Goal: Register for event/course

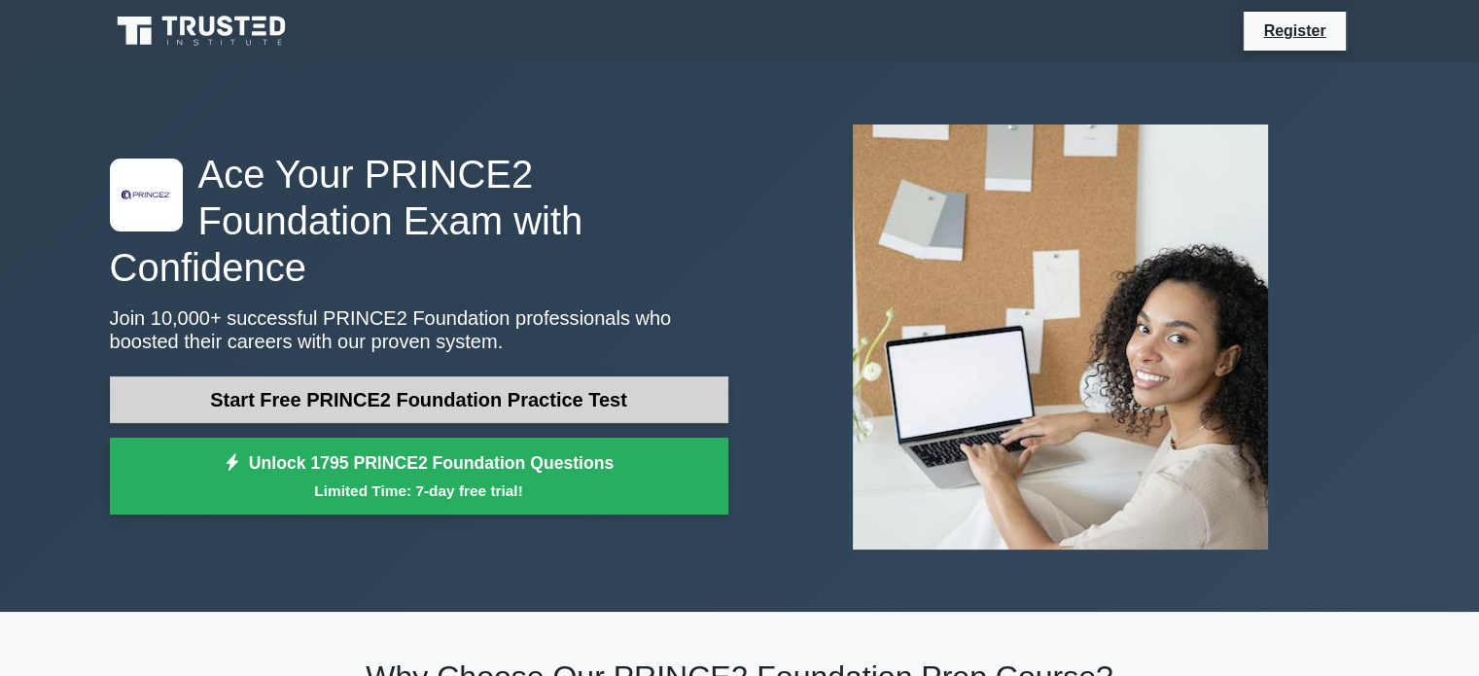
click at [358, 377] on link "Start Free PRINCE2 Foundation Practice Test" at bounding box center [419, 399] width 618 height 47
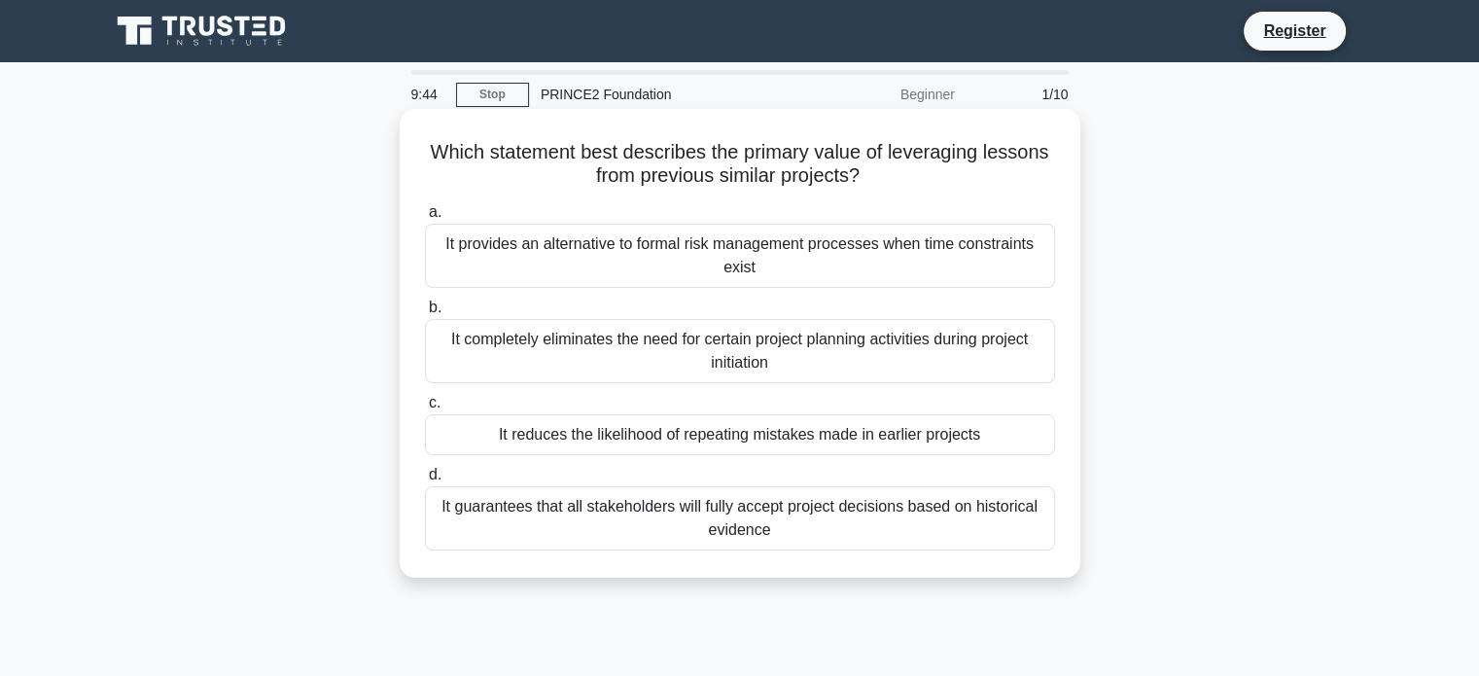
click at [802, 432] on div "It reduces the likelihood of repeating mistakes made in earlier projects" at bounding box center [740, 434] width 630 height 41
click at [425, 409] on input "c. It reduces the likelihood of repeating mistakes made in earlier projects" at bounding box center [425, 403] width 0 height 13
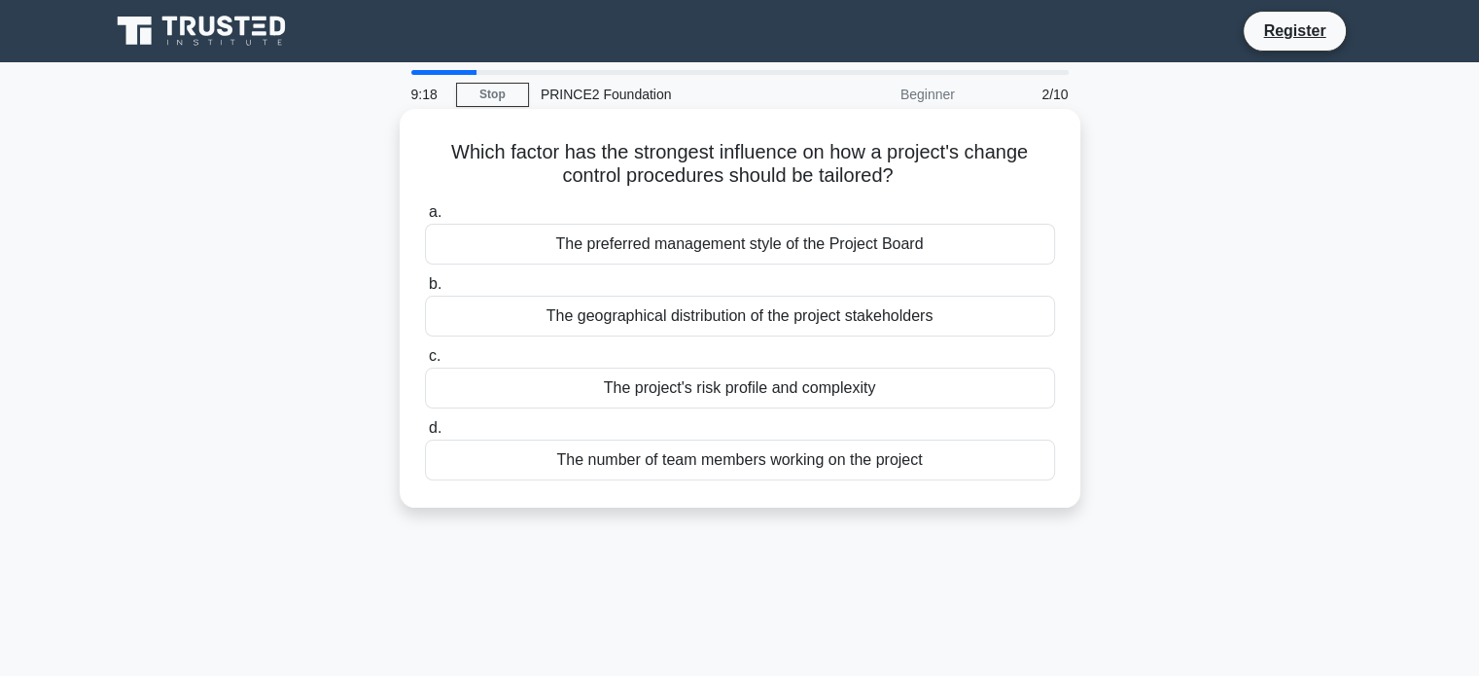
click at [839, 394] on div "The project's risk profile and complexity" at bounding box center [740, 387] width 630 height 41
click at [425, 363] on input "c. The project's risk profile and complexity" at bounding box center [425, 356] width 0 height 13
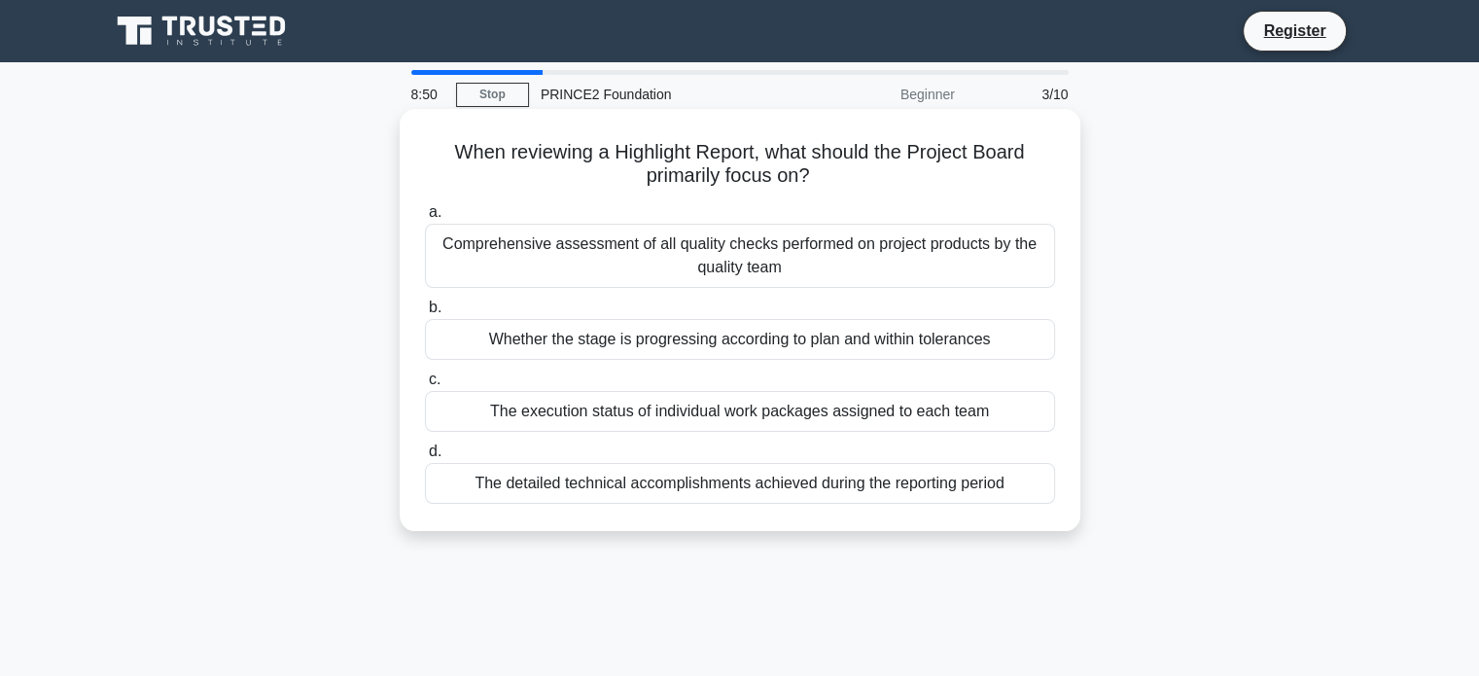
click at [920, 348] on div "Whether the stage is progressing according to plan and within tolerances" at bounding box center [740, 339] width 630 height 41
click at [425, 314] on input "b. Whether the stage is progressing according to plan and within tolerances" at bounding box center [425, 307] width 0 height 13
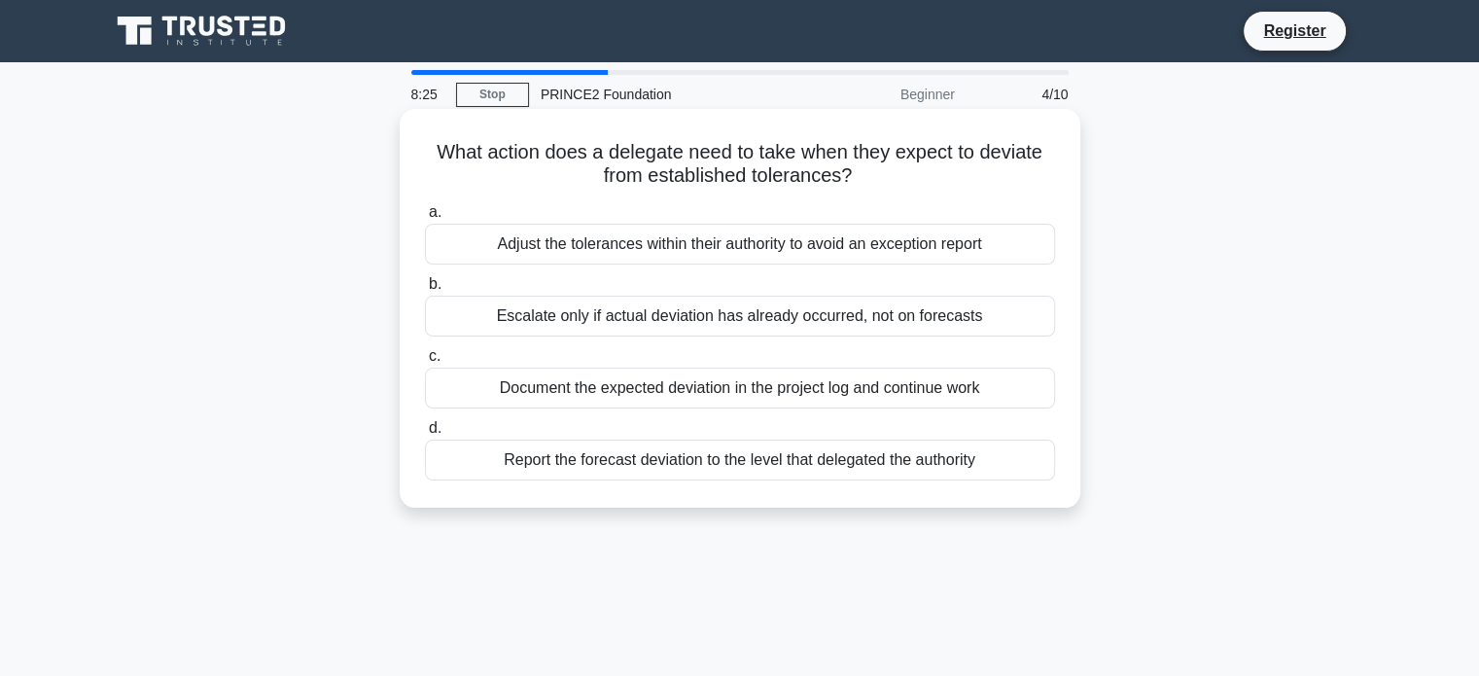
click at [717, 456] on div "Report the forecast deviation to the level that delegated the authority" at bounding box center [740, 459] width 630 height 41
click at [425, 435] on input "d. Report the forecast deviation to the level that delegated the authority" at bounding box center [425, 428] width 0 height 13
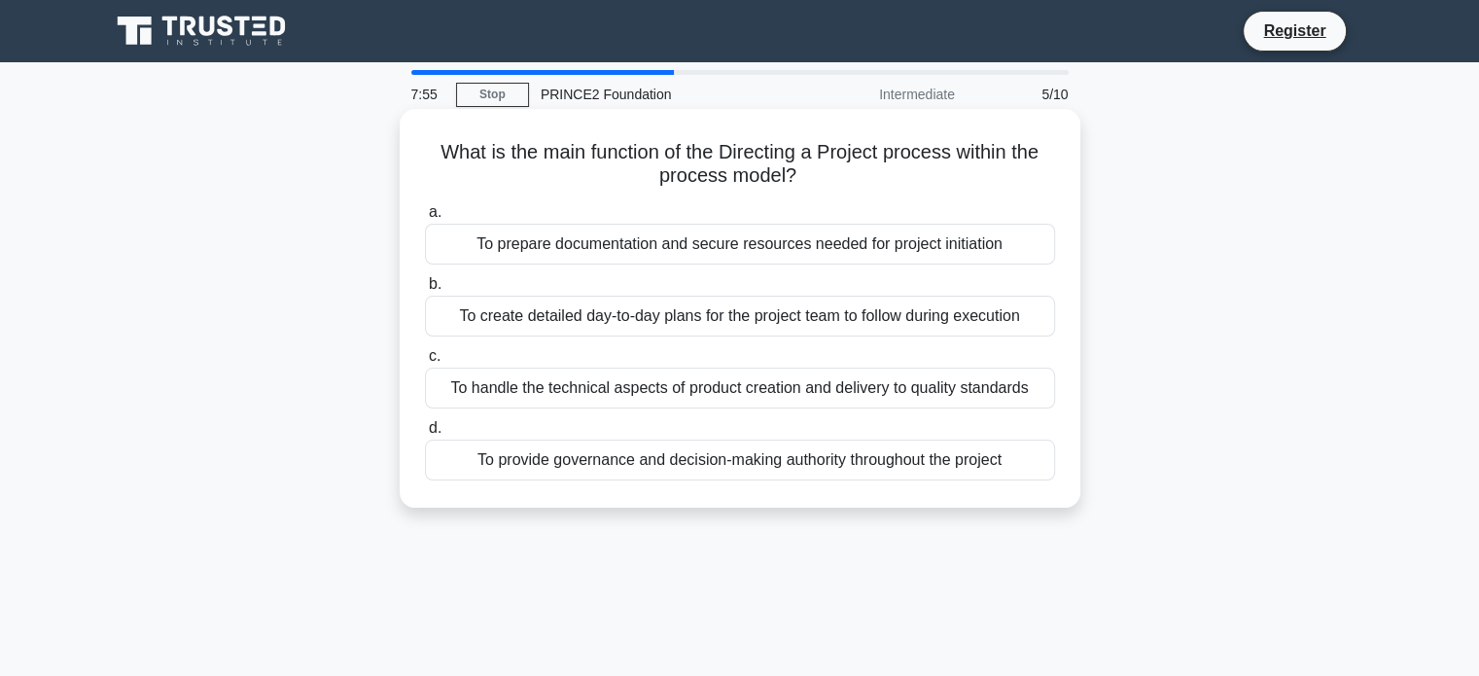
click at [598, 470] on div "To provide governance and decision-making authority throughout the project" at bounding box center [740, 459] width 630 height 41
click at [425, 435] on input "d. To provide governance and decision-making authority throughout the project" at bounding box center [425, 428] width 0 height 13
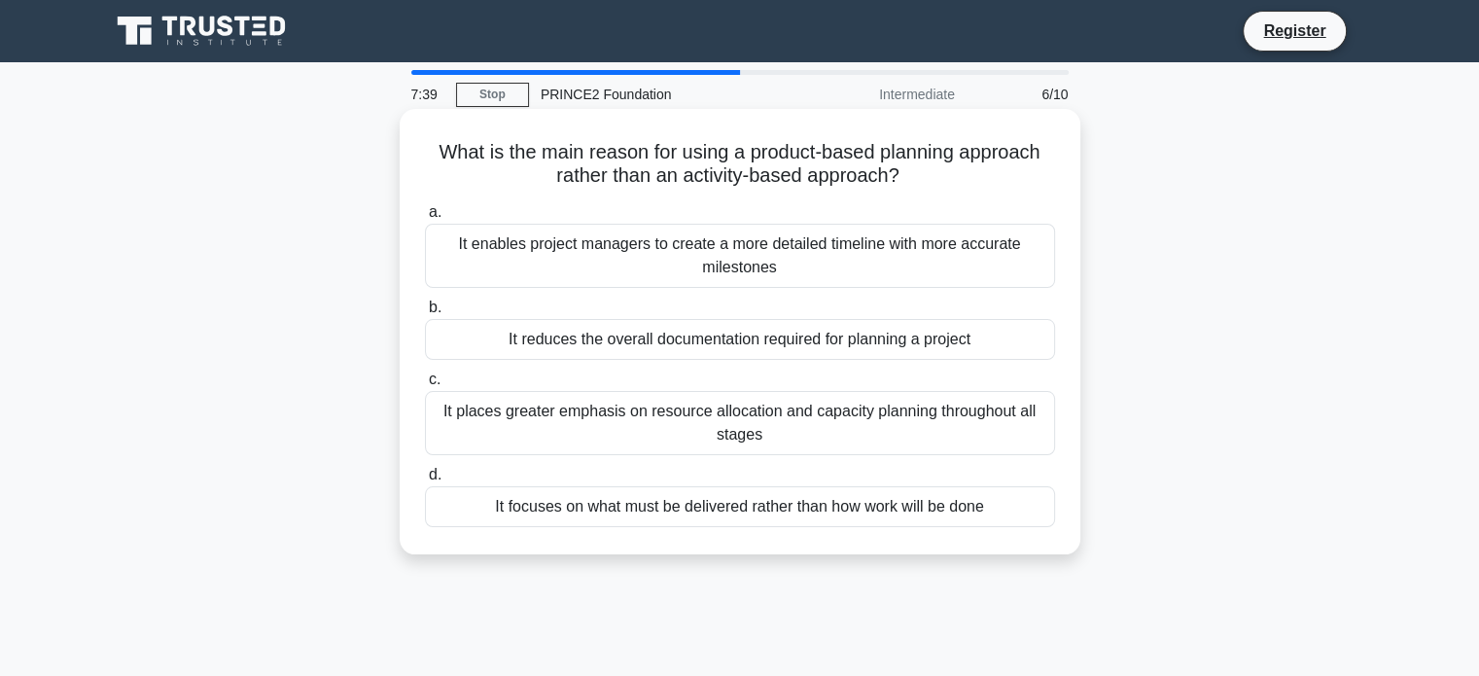
click at [766, 515] on div "It focuses on what must be delivered rather than how work will be done" at bounding box center [740, 506] width 630 height 41
click at [425, 481] on input "d. It focuses on what must be delivered rather than how work will be done" at bounding box center [425, 475] width 0 height 13
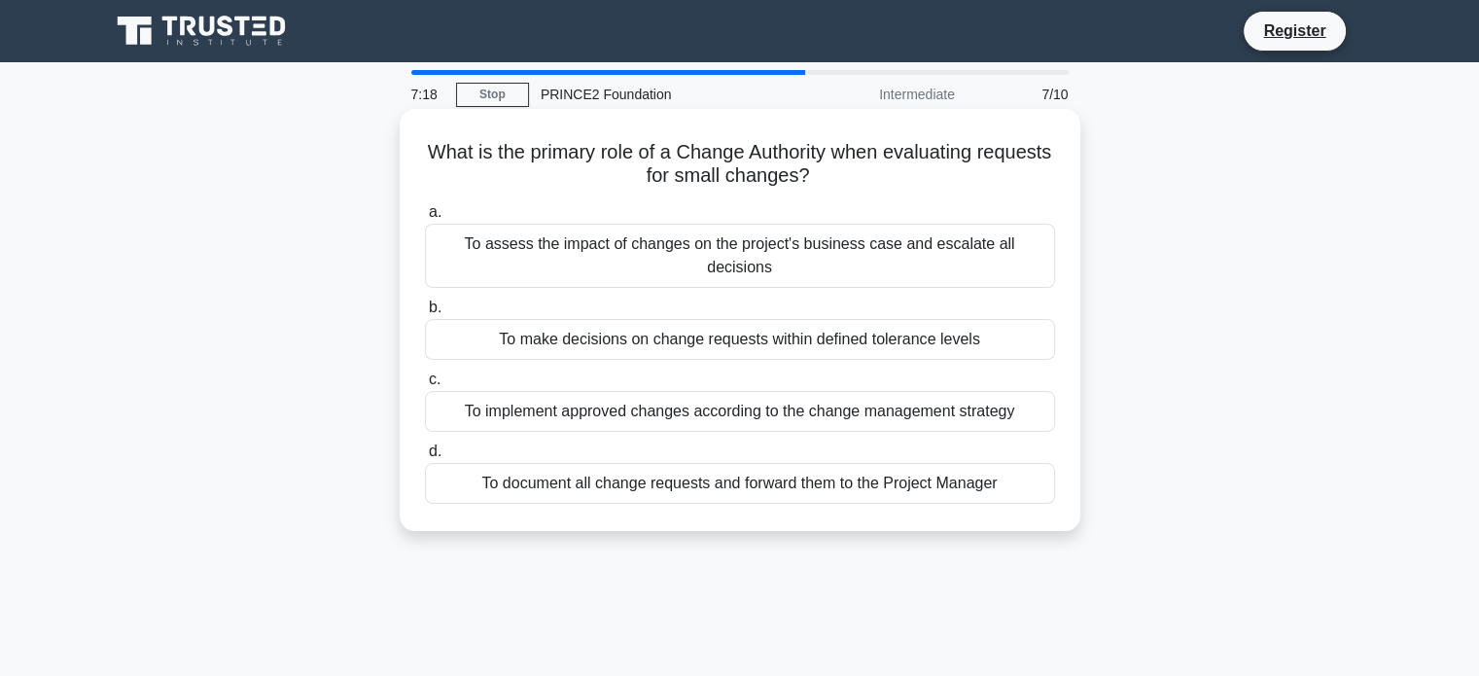
click at [630, 323] on div "To make decisions on change requests within defined tolerance levels" at bounding box center [740, 339] width 630 height 41
click at [425, 314] on input "b. To make decisions on change requests within defined tolerance levels" at bounding box center [425, 307] width 0 height 13
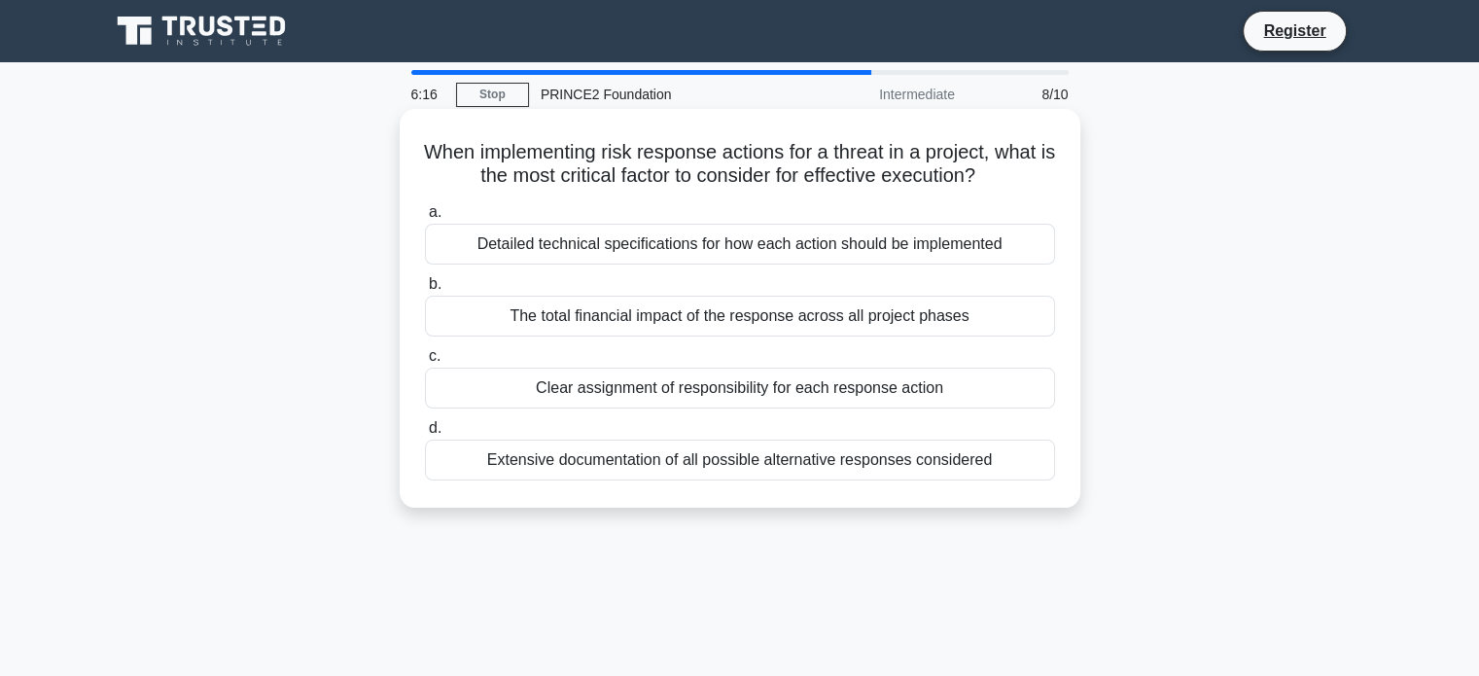
click at [577, 393] on div "Clear assignment of responsibility for each response action" at bounding box center [740, 387] width 630 height 41
click at [425, 363] on input "c. Clear assignment of responsibility for each response action" at bounding box center [425, 356] width 0 height 13
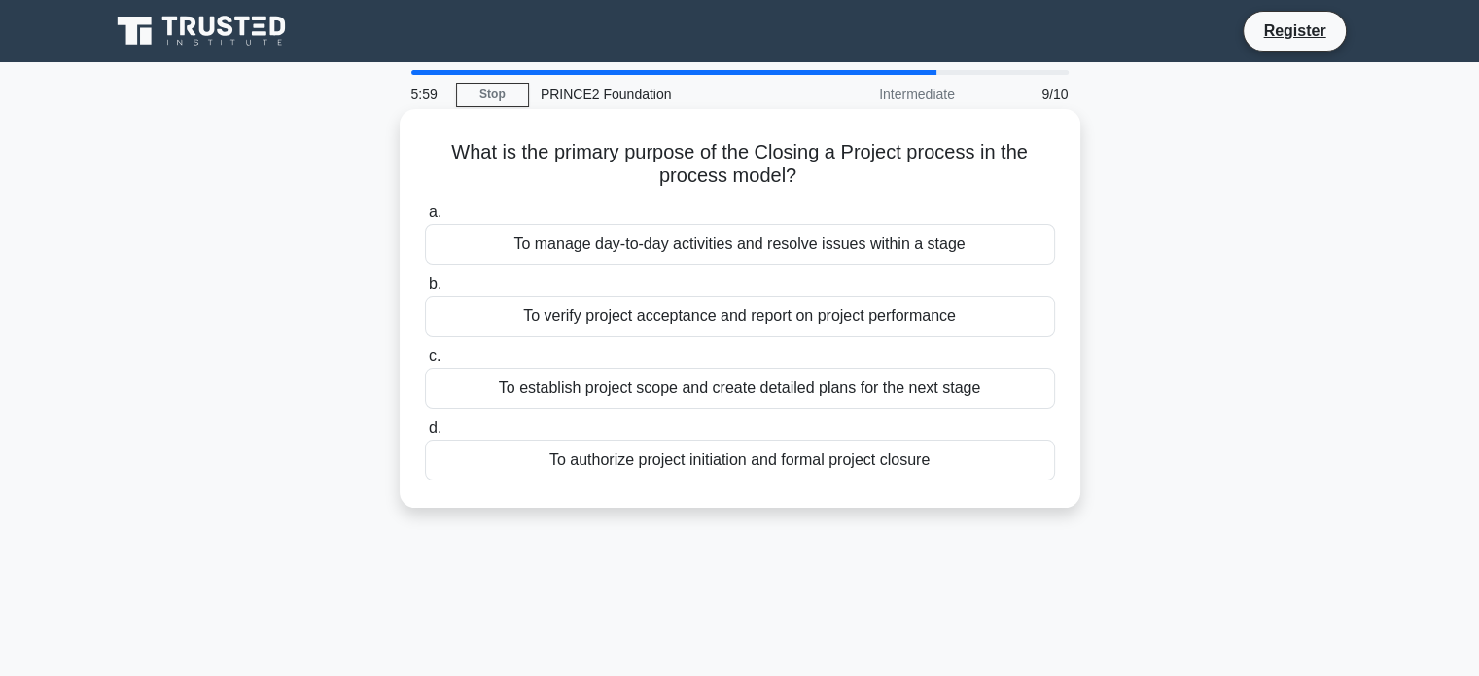
click at [548, 326] on div "To verify project acceptance and report on project performance" at bounding box center [740, 316] width 630 height 41
click at [425, 291] on input "b. To verify project acceptance and report on project performance" at bounding box center [425, 284] width 0 height 13
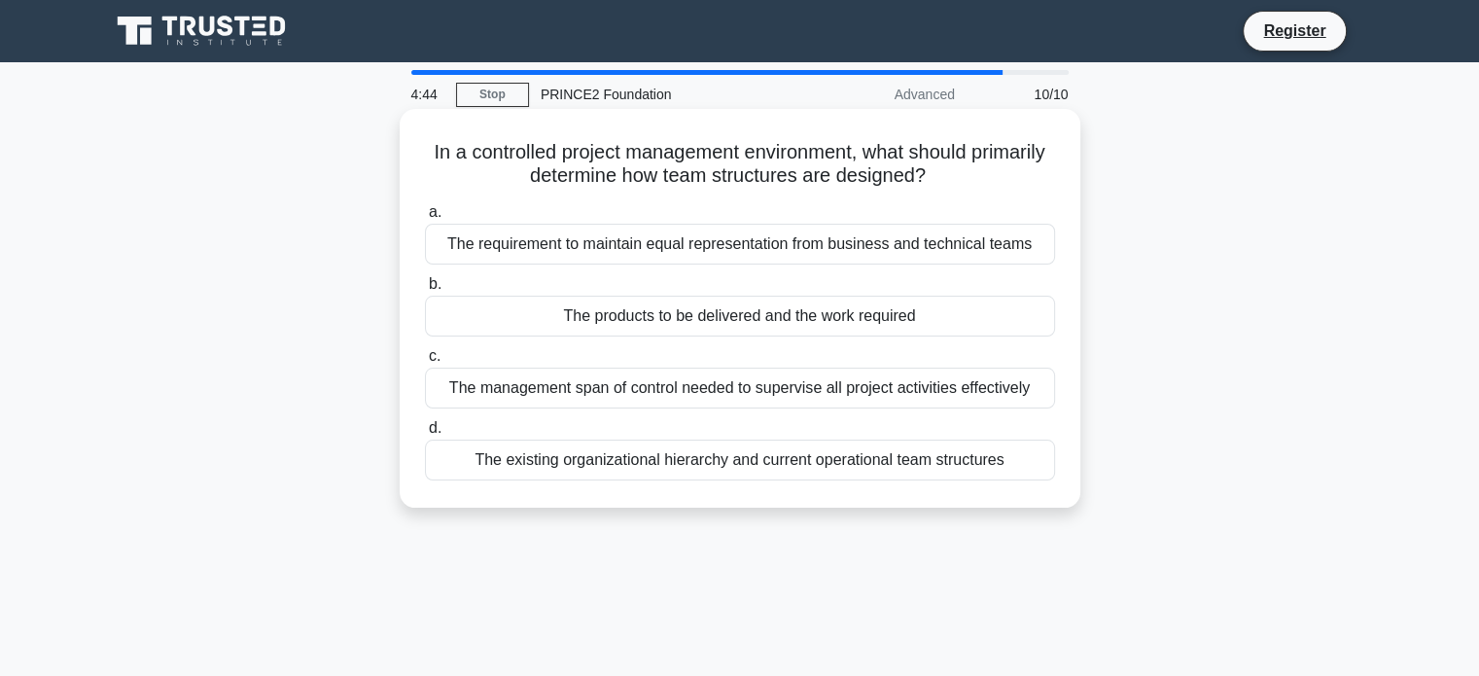
click at [787, 321] on div "The products to be delivered and the work required" at bounding box center [740, 316] width 630 height 41
click at [425, 291] on input "b. The products to be delivered and the work required" at bounding box center [425, 284] width 0 height 13
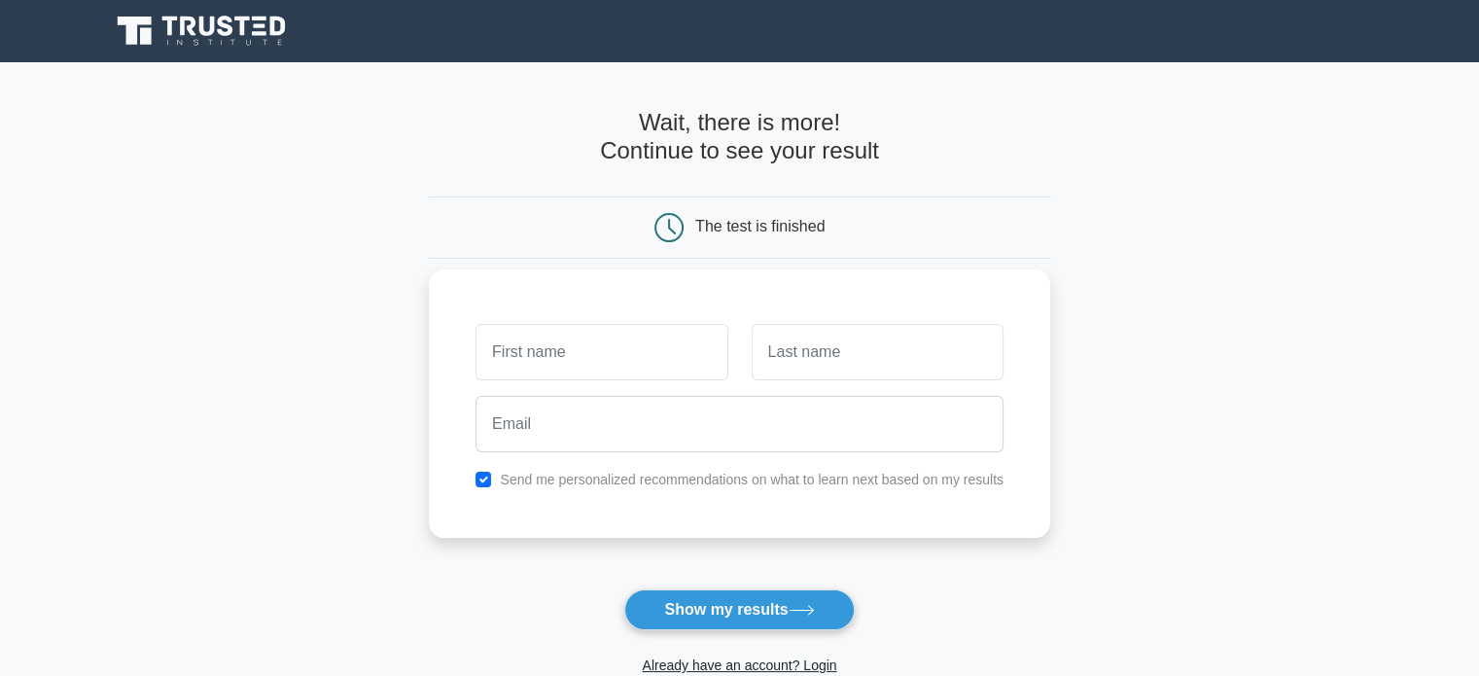
click at [618, 348] on input "text" at bounding box center [601, 352] width 252 height 56
type input "[PERSON_NAME]"
click at [792, 354] on input "text" at bounding box center [878, 352] width 252 height 56
type input "DI LORENZO"
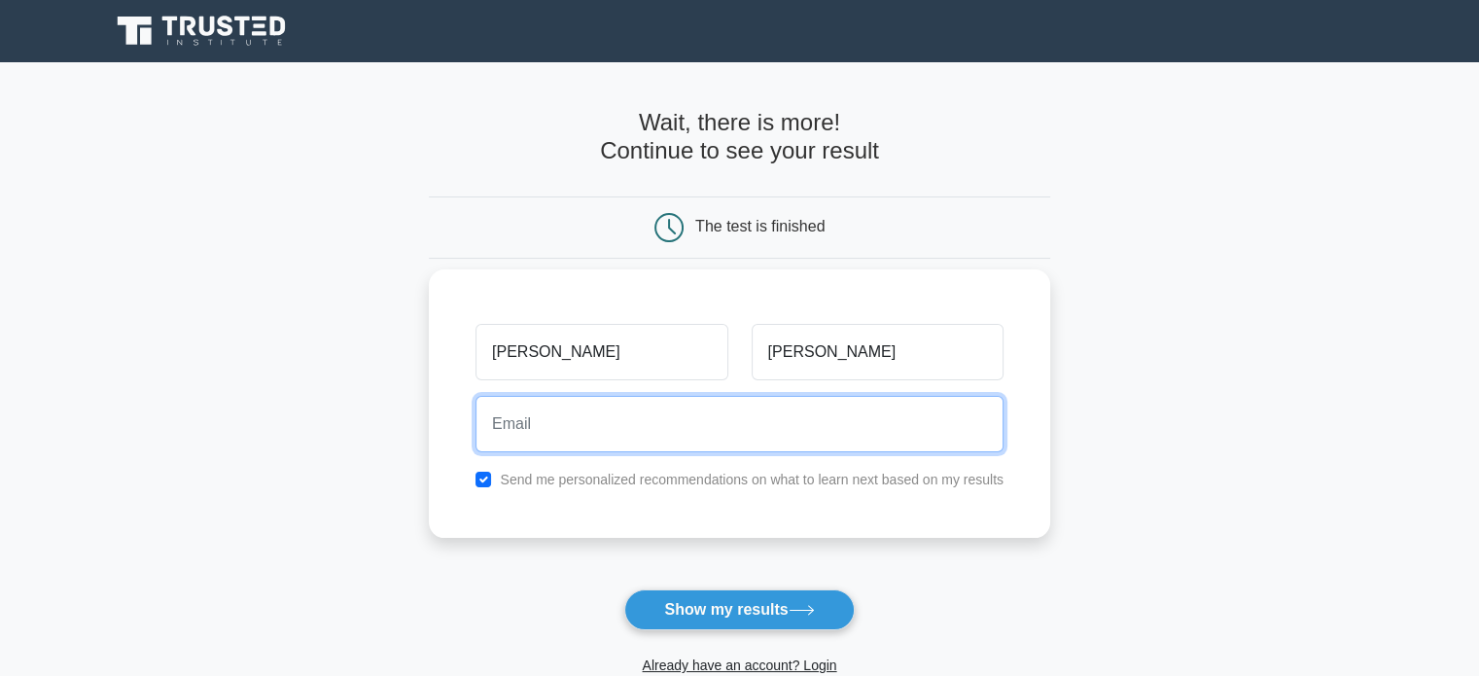
click at [607, 431] on input "email" at bounding box center [739, 424] width 528 height 56
type input "marco.dilorenzo@gmail.com"
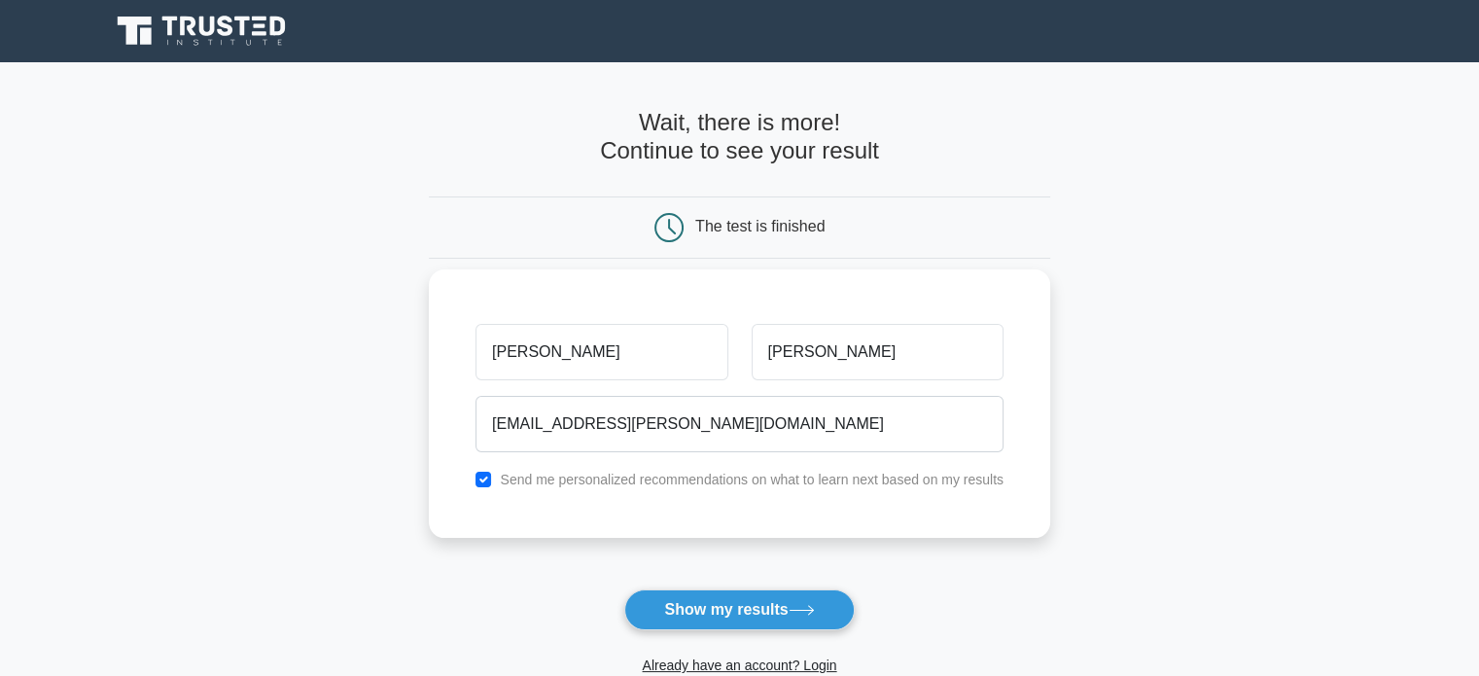
click at [549, 481] on label "Send me personalized recommendations on what to learn next based on my results" at bounding box center [752, 480] width 504 height 16
click at [484, 484] on input "checkbox" at bounding box center [483, 480] width 16 height 16
checkbox input "false"
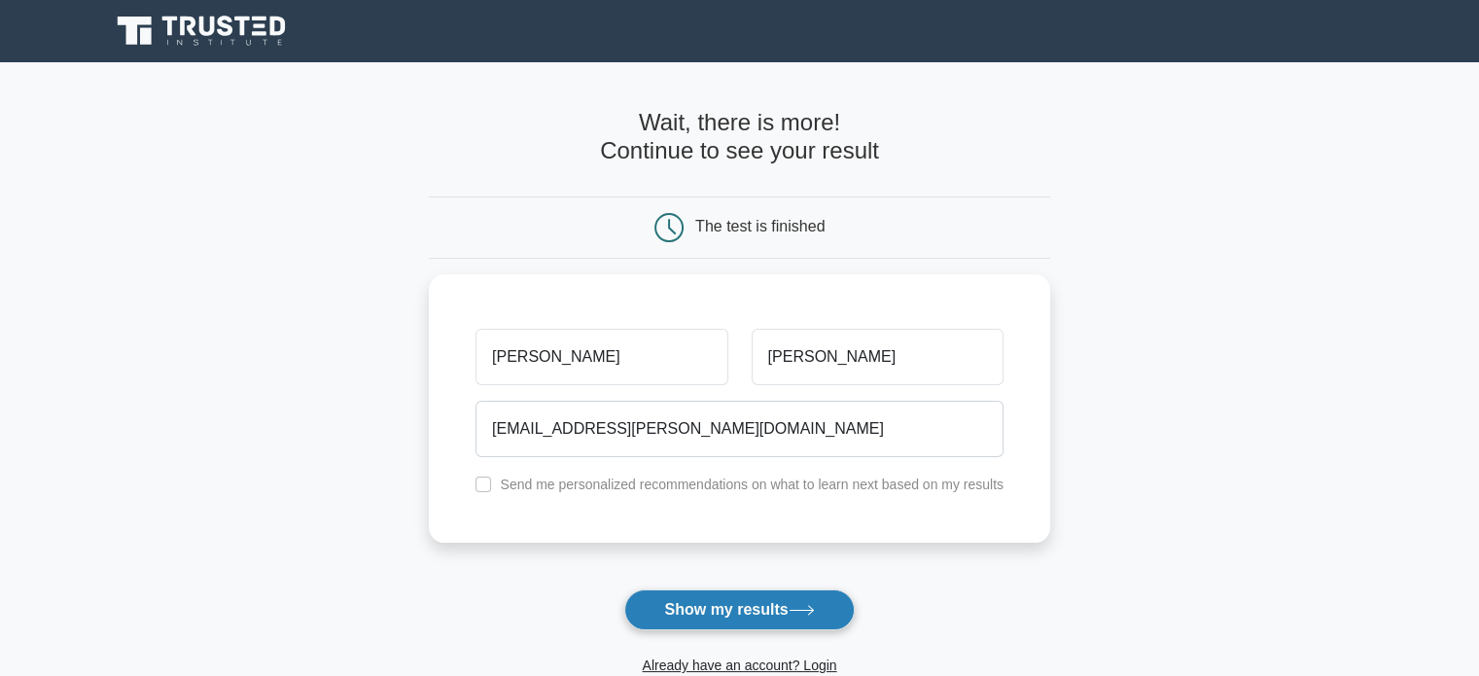
click at [704, 611] on button "Show my results" at bounding box center [738, 609] width 229 height 41
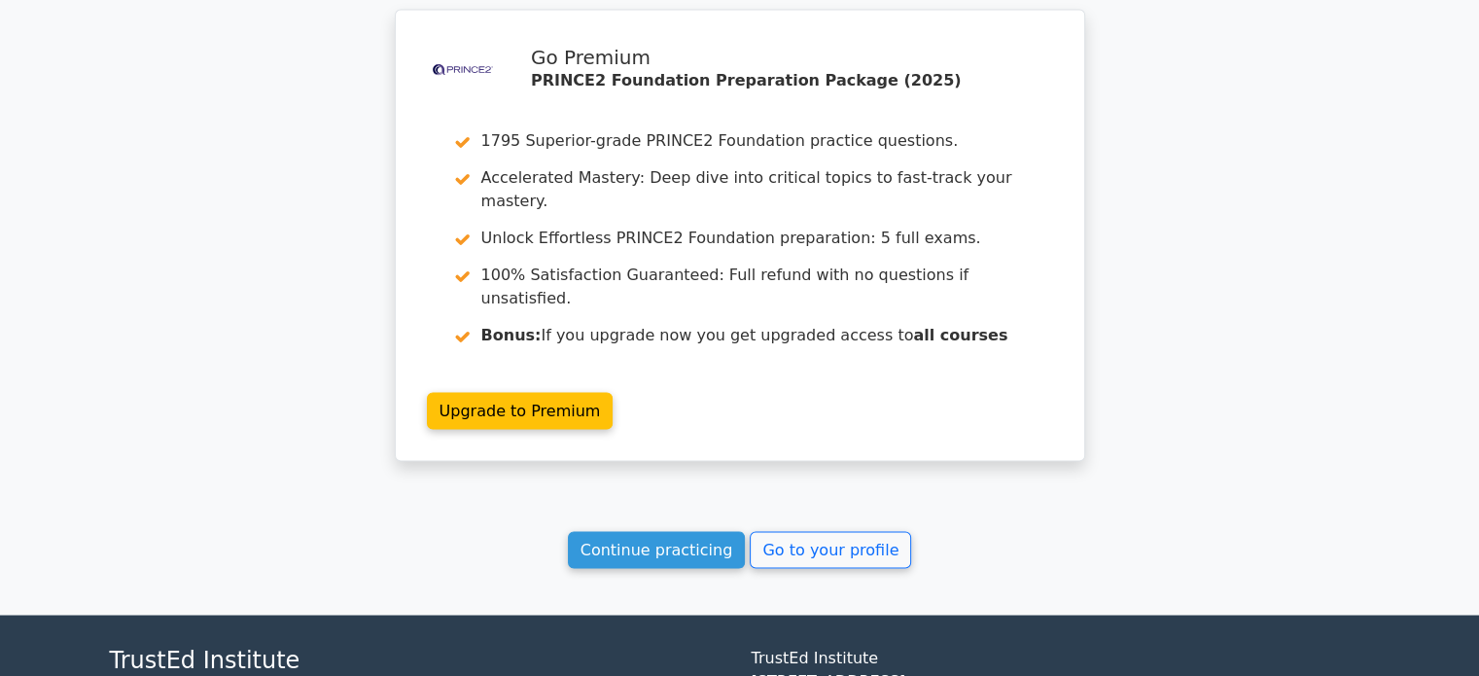
scroll to position [3339, 0]
